Goal: Task Accomplishment & Management: Use online tool/utility

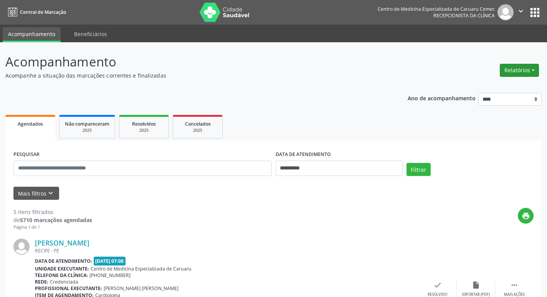
click at [510, 67] on button "Relatórios" at bounding box center [518, 70] width 39 height 13
click at [476, 86] on link "Agendamentos" at bounding box center [498, 86] width 82 height 11
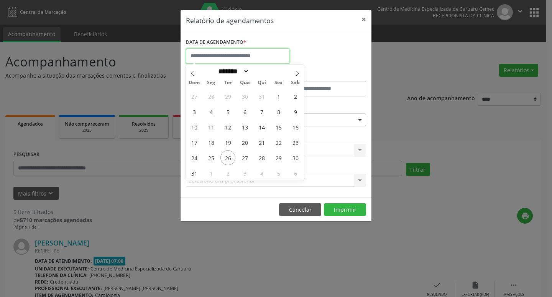
click at [261, 60] on input "text" at bounding box center [238, 55] width 104 height 15
click at [230, 160] on span "26" at bounding box center [228, 157] width 15 height 15
type input "**********"
click at [230, 160] on span "26" at bounding box center [228, 157] width 15 height 15
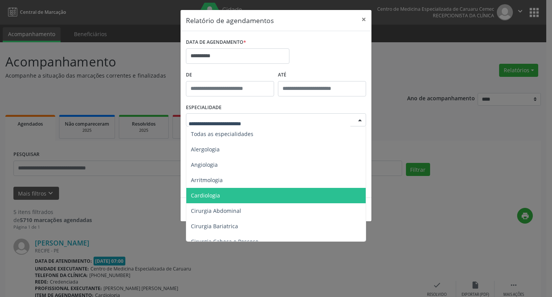
click at [208, 198] on span "Cardiologia" at bounding box center [205, 194] width 29 height 7
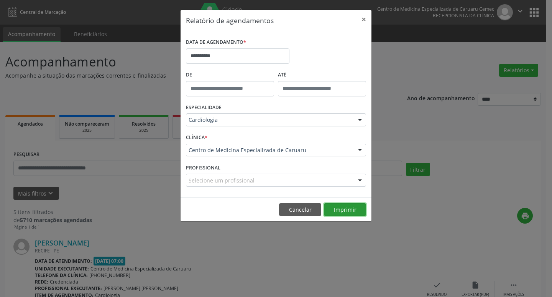
click at [342, 210] on button "Imprimir" at bounding box center [345, 209] width 42 height 13
